Goal: Entertainment & Leisure: Consume media (video, audio)

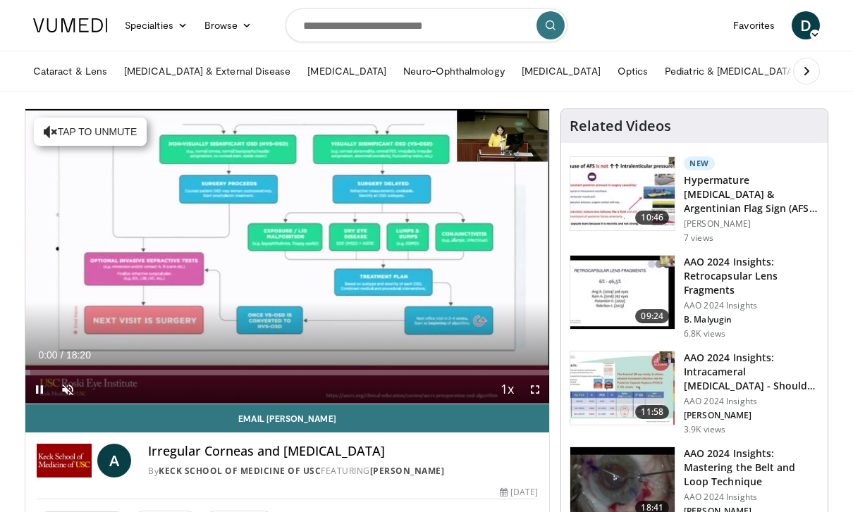
click at [81, 402] on span "Video Player" at bounding box center [68, 390] width 28 height 28
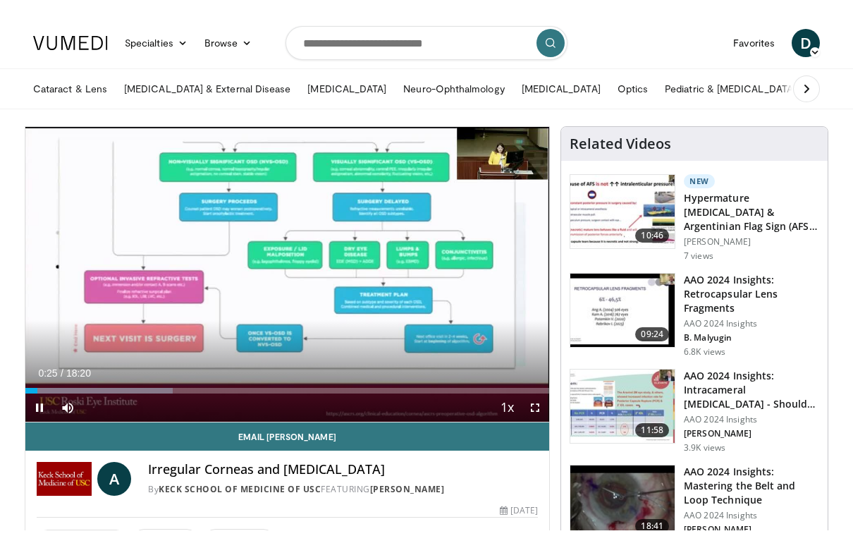
scroll to position [17, 0]
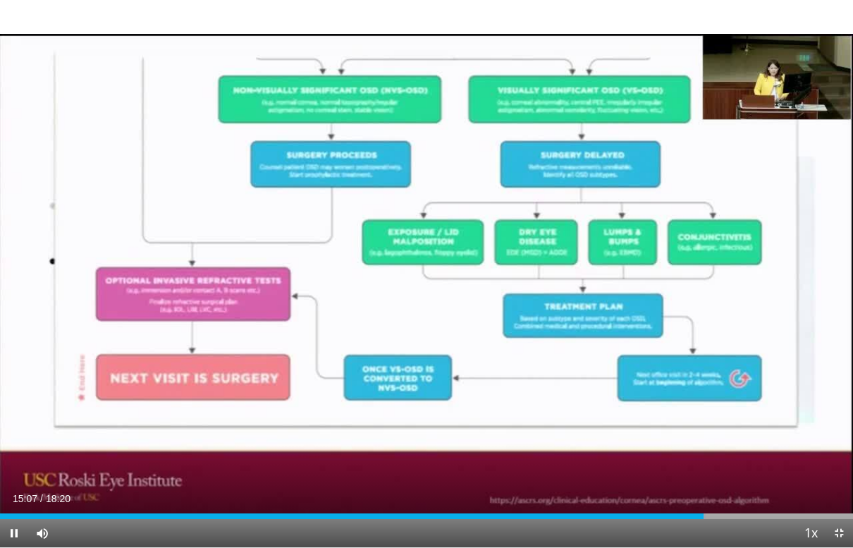
click at [696, 512] on div "Current Time 15:07 / Duration 18:20 Pause Skip Backward Skip Forward Mute Loade…" at bounding box center [426, 533] width 853 height 28
click at [711, 393] on div "10 seconds Tap to unmute" at bounding box center [426, 273] width 853 height 547
click at [708, 512] on div "Progress Bar" at bounding box center [357, 516] width 715 height 6
click at [681, 512] on div "Loaded : 82.69%" at bounding box center [353, 516] width 706 height 6
click at [733, 331] on div "10 seconds Tap to unmute" at bounding box center [426, 273] width 853 height 547
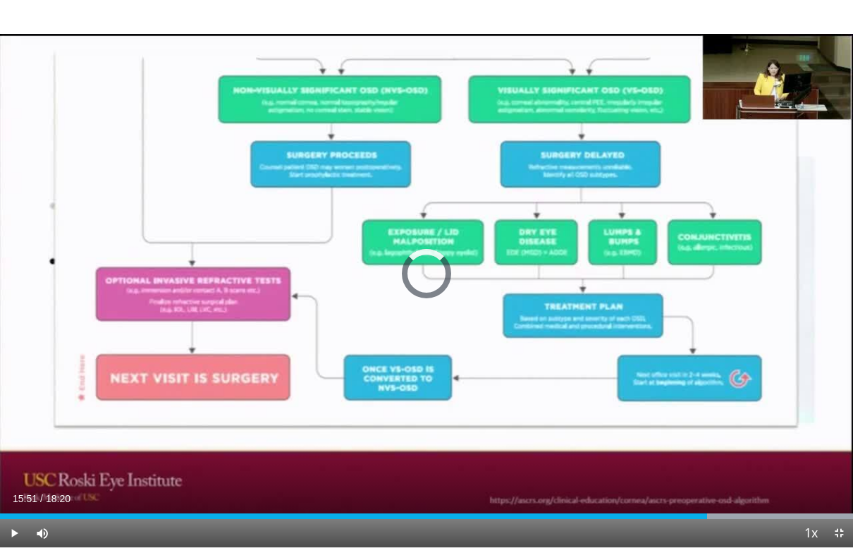
click at [740, 512] on div "Progress Bar" at bounding box center [768, 516] width 168 height 6
click at [762, 512] on div "Current Time 15:55 / Duration 18:20 Pause Skip Backward Skip Forward Mute Loade…" at bounding box center [426, 533] width 853 height 28
click at [787, 512] on div "Loaded : 87.42%" at bounding box center [426, 516] width 853 height 6
click at [438, 347] on div "10 seconds Tap to unmute" at bounding box center [426, 273] width 853 height 547
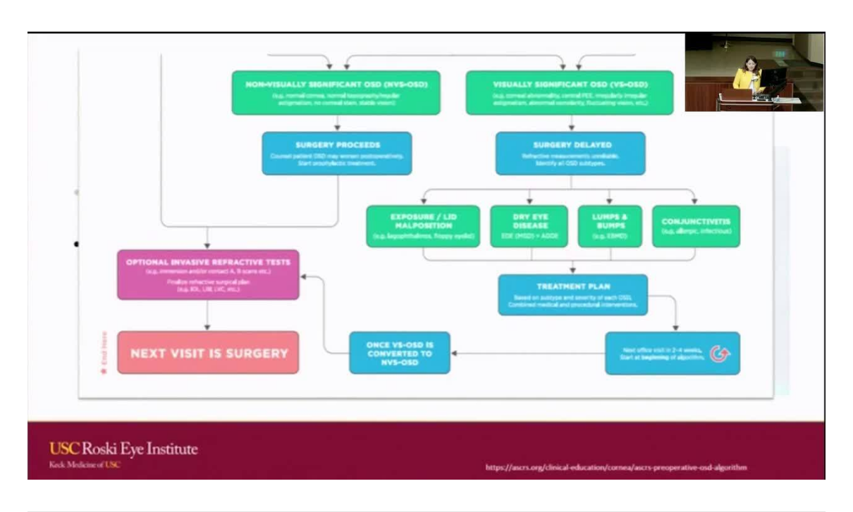
scroll to position [0, 0]
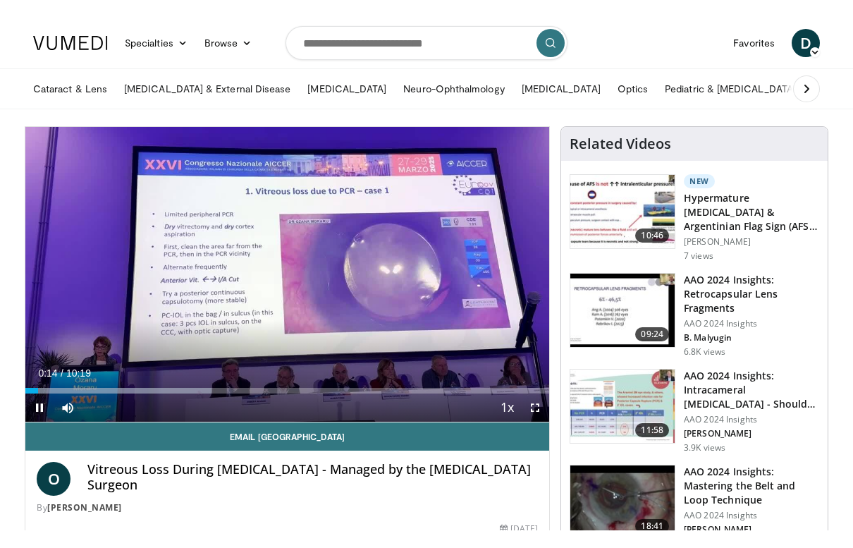
scroll to position [17, 0]
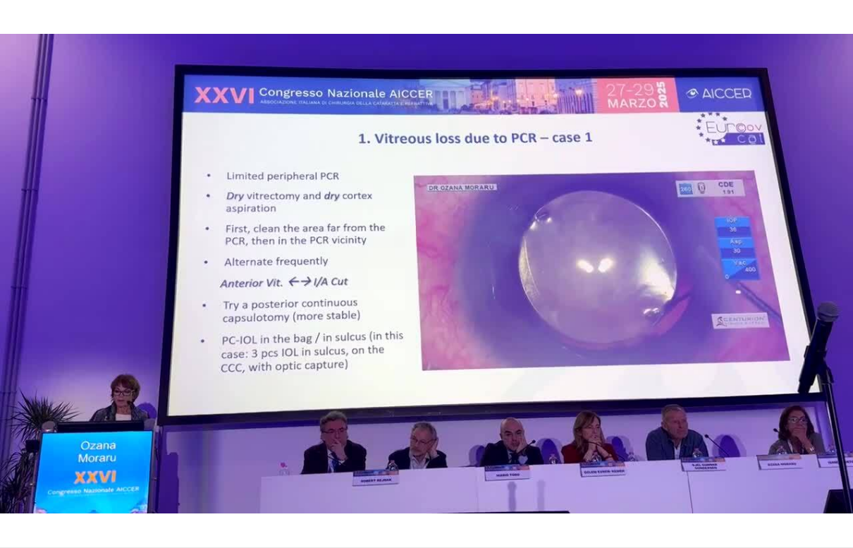
click at [553, 161] on div "10 seconds Tap to unmute" at bounding box center [426, 273] width 853 height 547
click at [558, 270] on div "10 seconds Tap to unmute" at bounding box center [426, 273] width 853 height 547
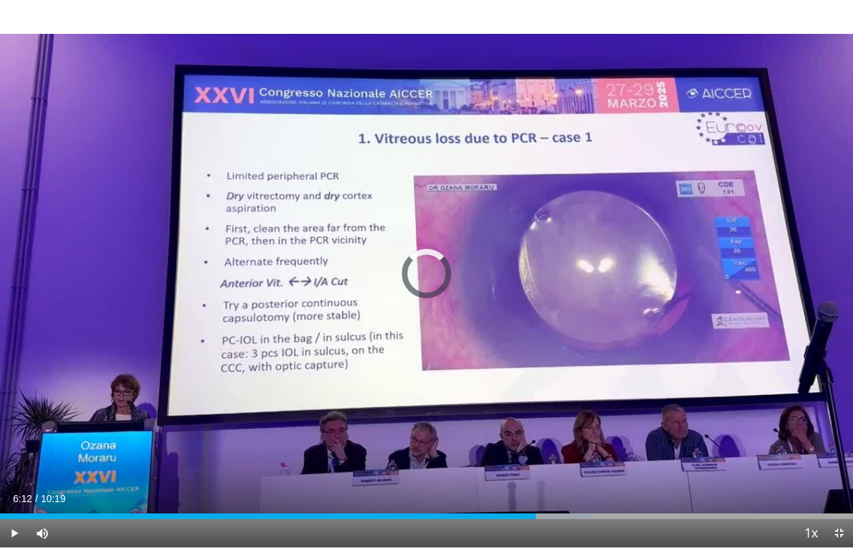
click at [513, 512] on div "Progress Bar" at bounding box center [424, 516] width 336 height 6
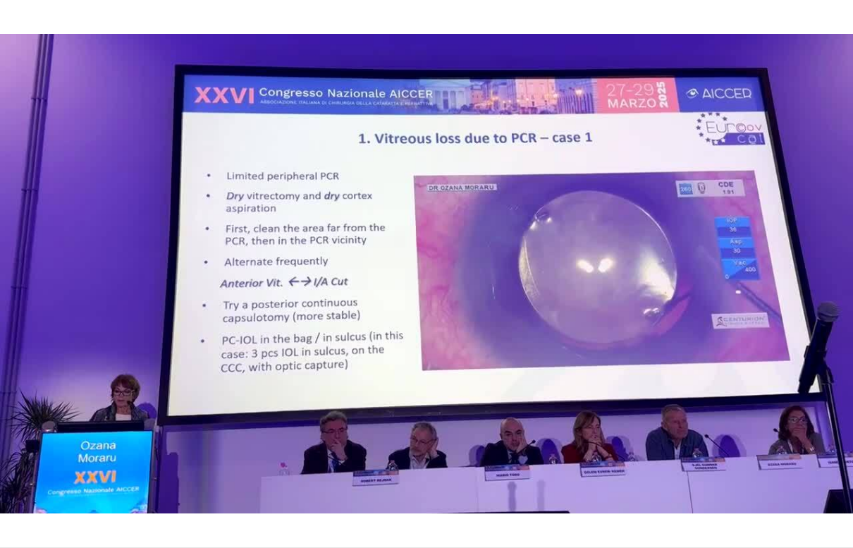
click at [461, 226] on div "10 seconds Tap to unmute" at bounding box center [426, 273] width 853 height 547
click at [486, 189] on div "10 seconds Tap to unmute" at bounding box center [426, 273] width 853 height 547
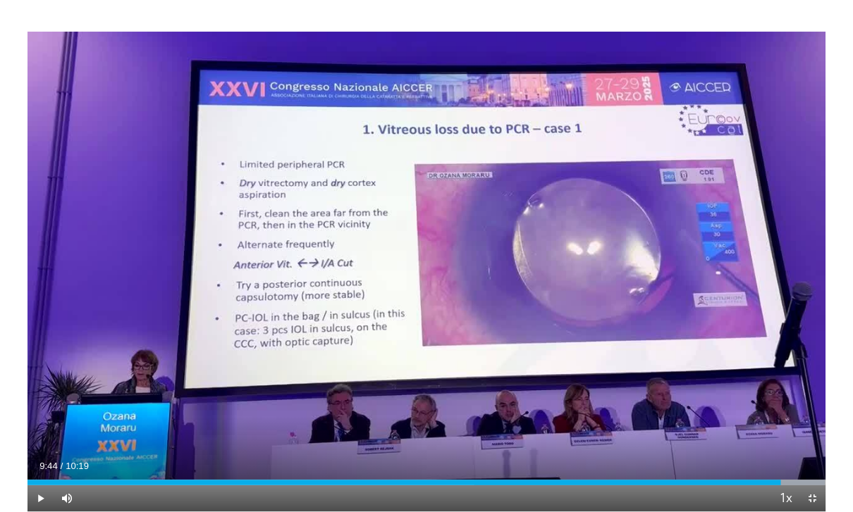
scroll to position [0, 0]
